Goal: Task Accomplishment & Management: Manage account settings

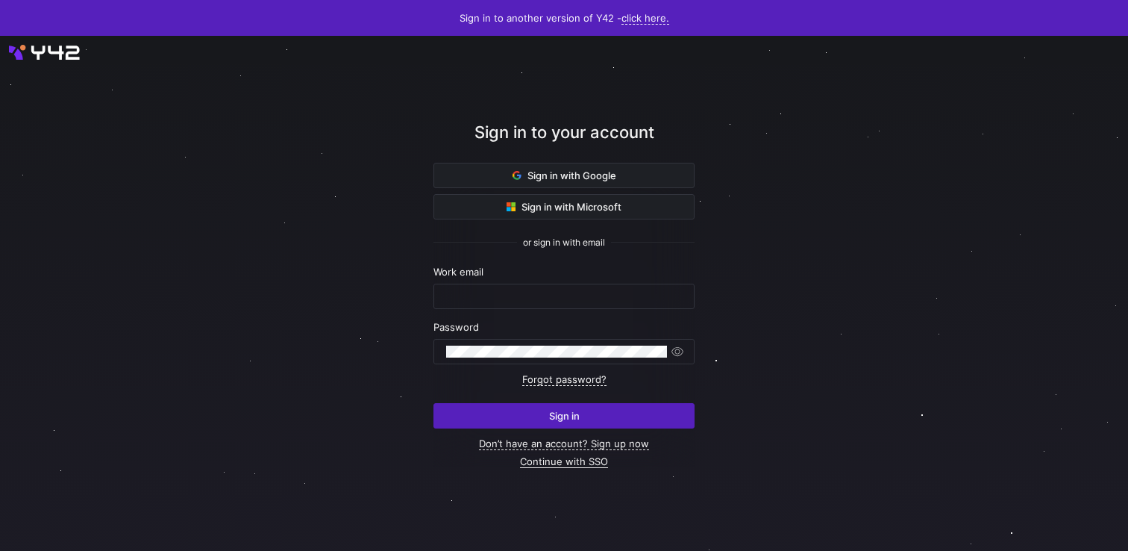
click at [539, 465] on link "Continue with SSO" at bounding box center [564, 461] width 88 height 13
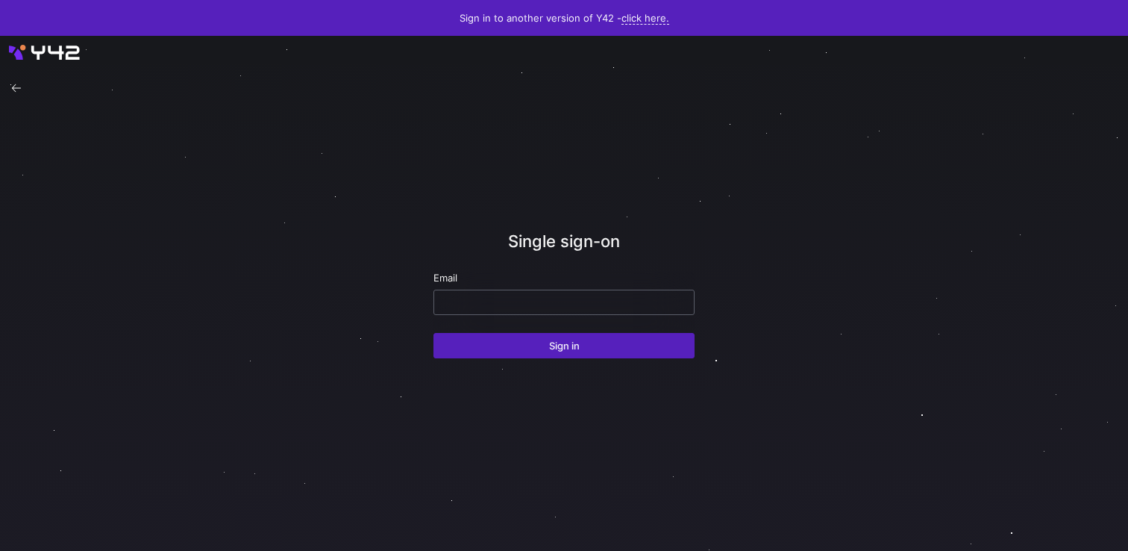
click at [546, 303] on input "email" at bounding box center [564, 302] width 236 height 12
paste input "[EMAIL_ADDRESS][DOMAIN_NAME]"
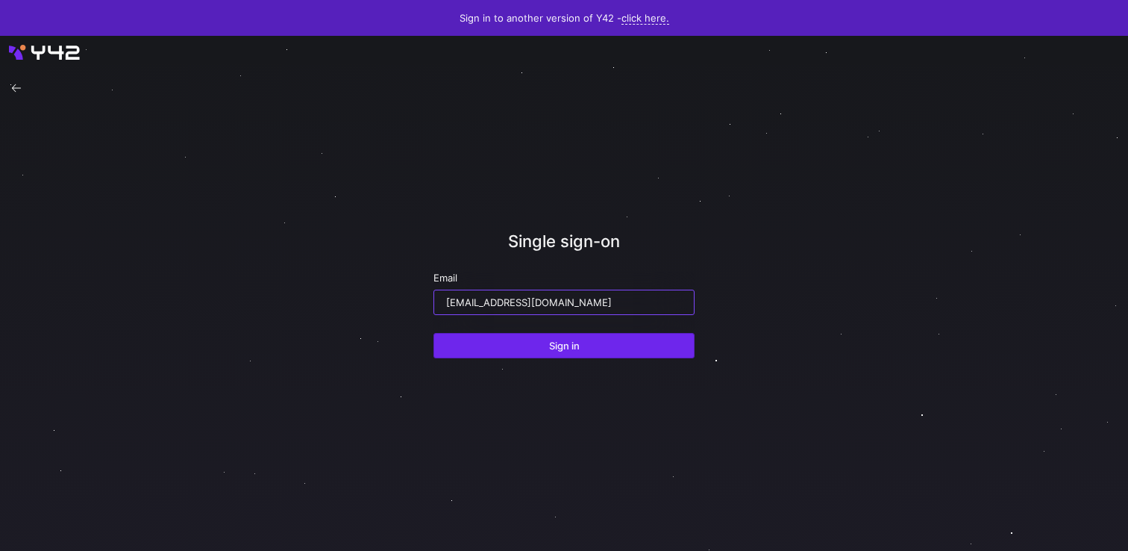
type input "[EMAIL_ADDRESS][DOMAIN_NAME]"
click at [547, 353] on span "submit" at bounding box center [564, 346] width 260 height 24
